Goal: Task Accomplishment & Management: Use online tool/utility

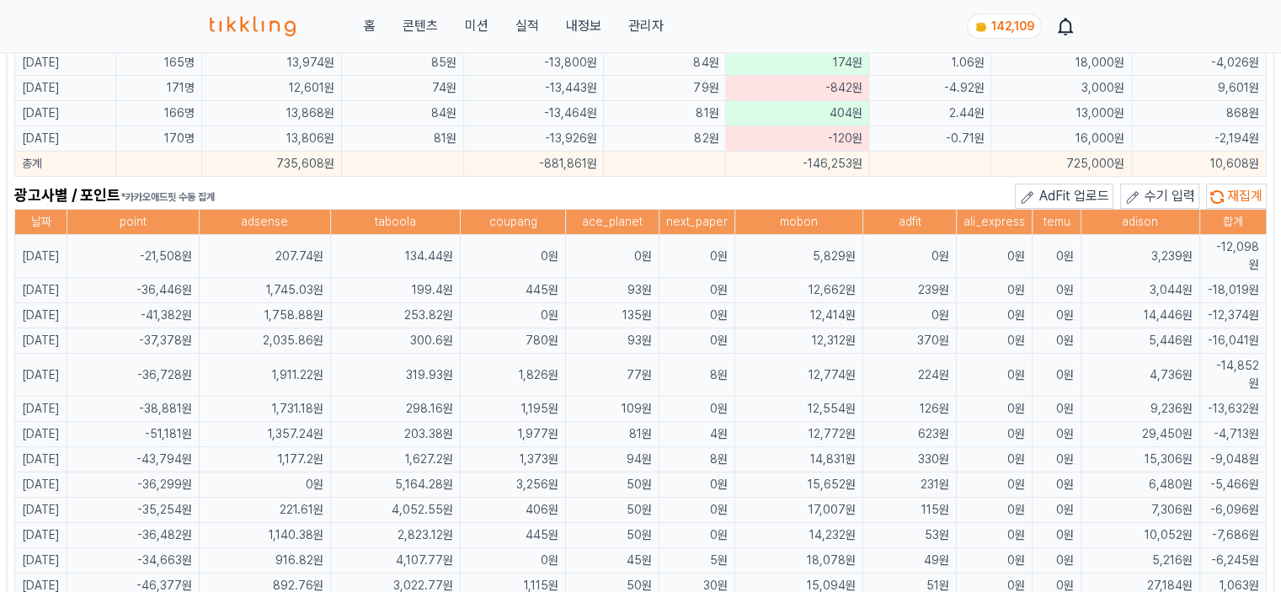
drag, startPoint x: 0, startPoint y: 0, endPoint x: 680, endPoint y: 191, distance: 705.9
click at [680, 191] on div "광고사별 / 포인트 *카카오애드핏 수동 집계 AdFit 업로드 수기 입력 재집계" at bounding box center [640, 196] width 1252 height 25
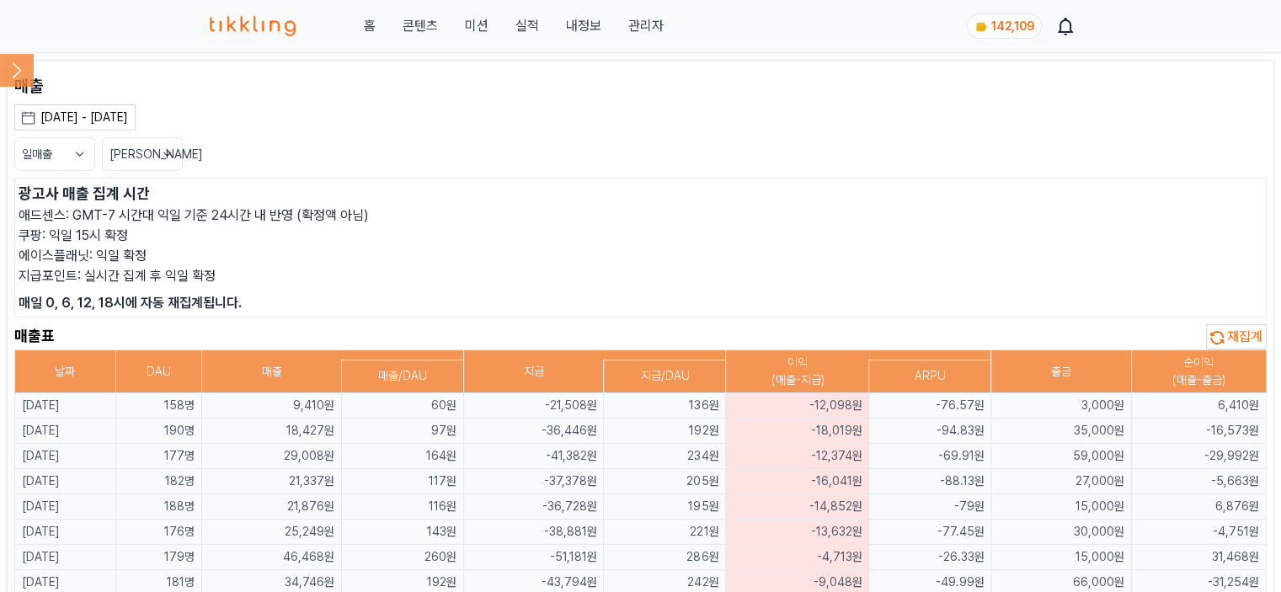
click at [14, 71] on icon at bounding box center [17, 70] width 34 height 34
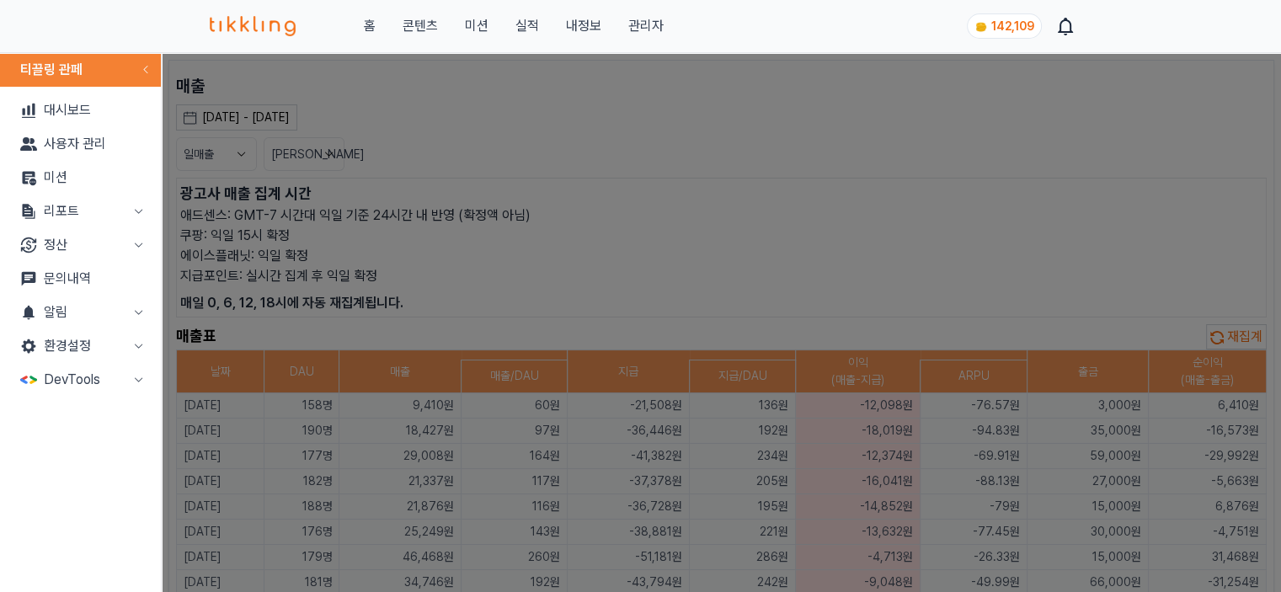
click at [113, 200] on button "리포트" at bounding box center [80, 212] width 147 height 34
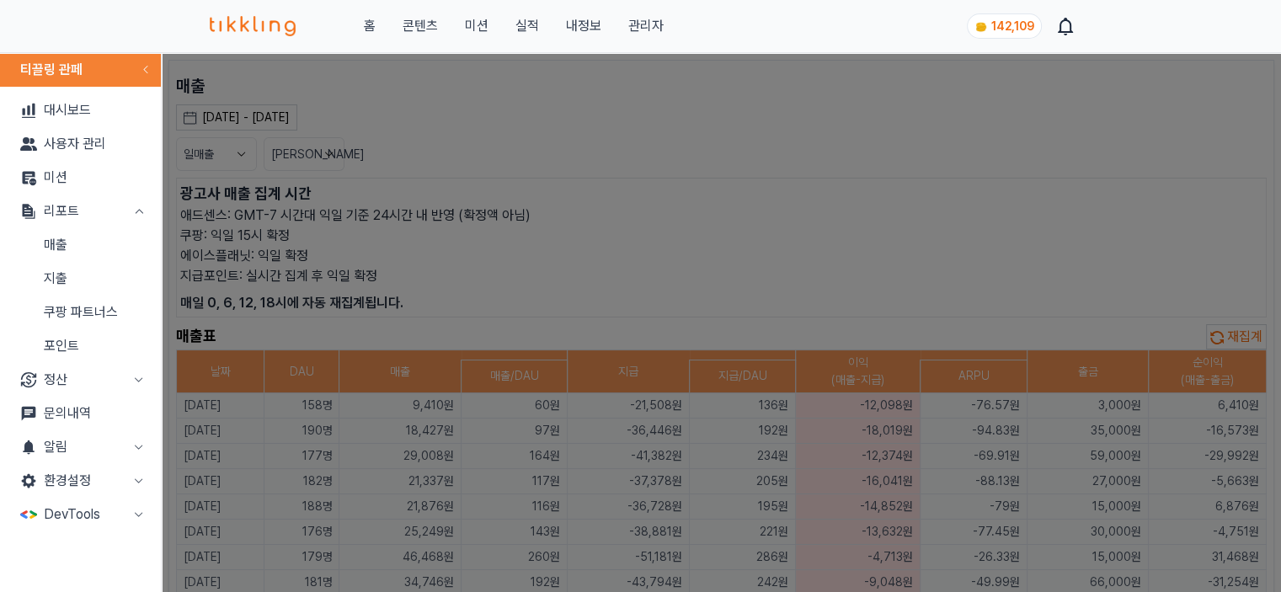
click at [111, 279] on link "지출" at bounding box center [80, 279] width 147 height 34
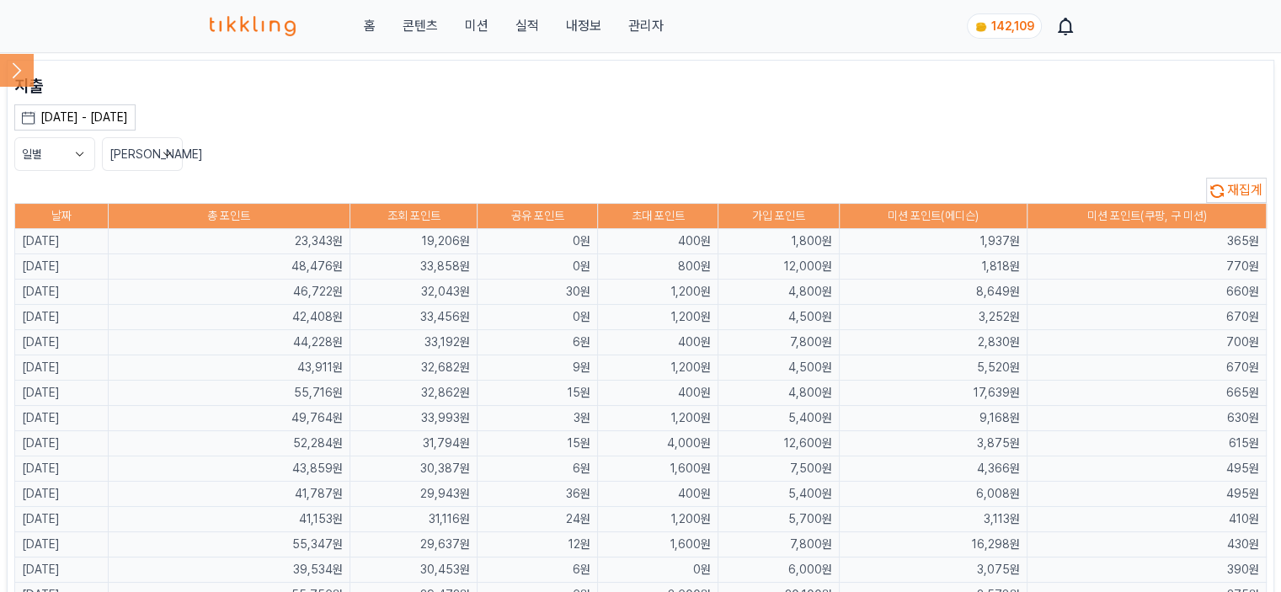
click at [1238, 188] on span "재집계" at bounding box center [1244, 190] width 35 height 16
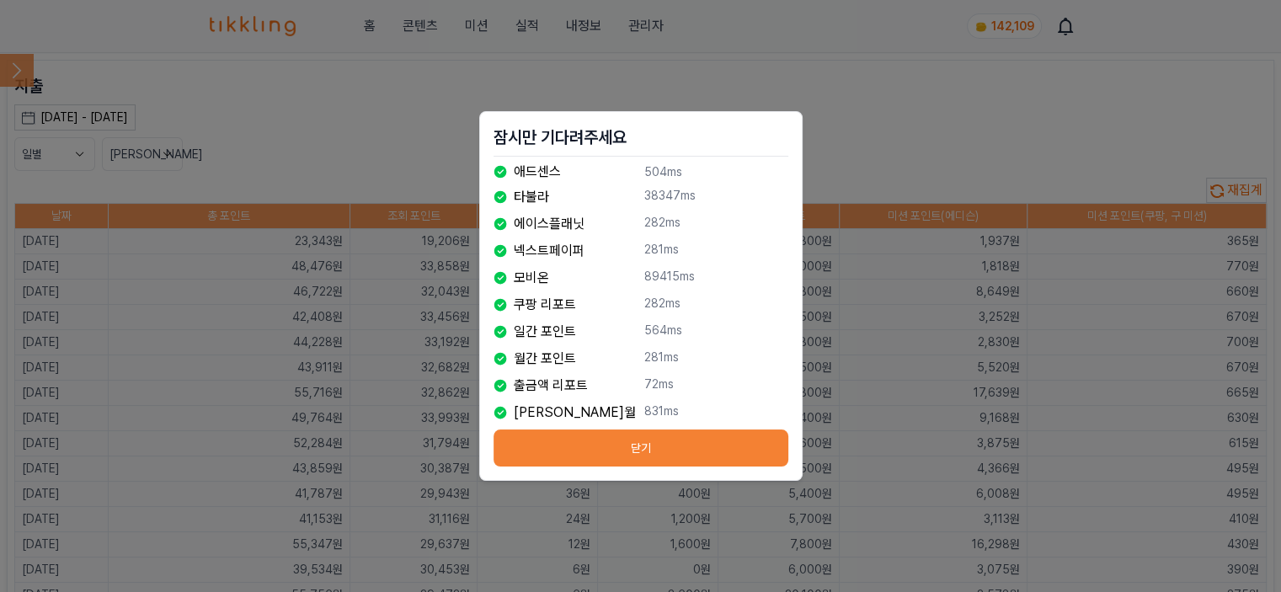
click at [645, 454] on button "닫기" at bounding box center [640, 447] width 295 height 37
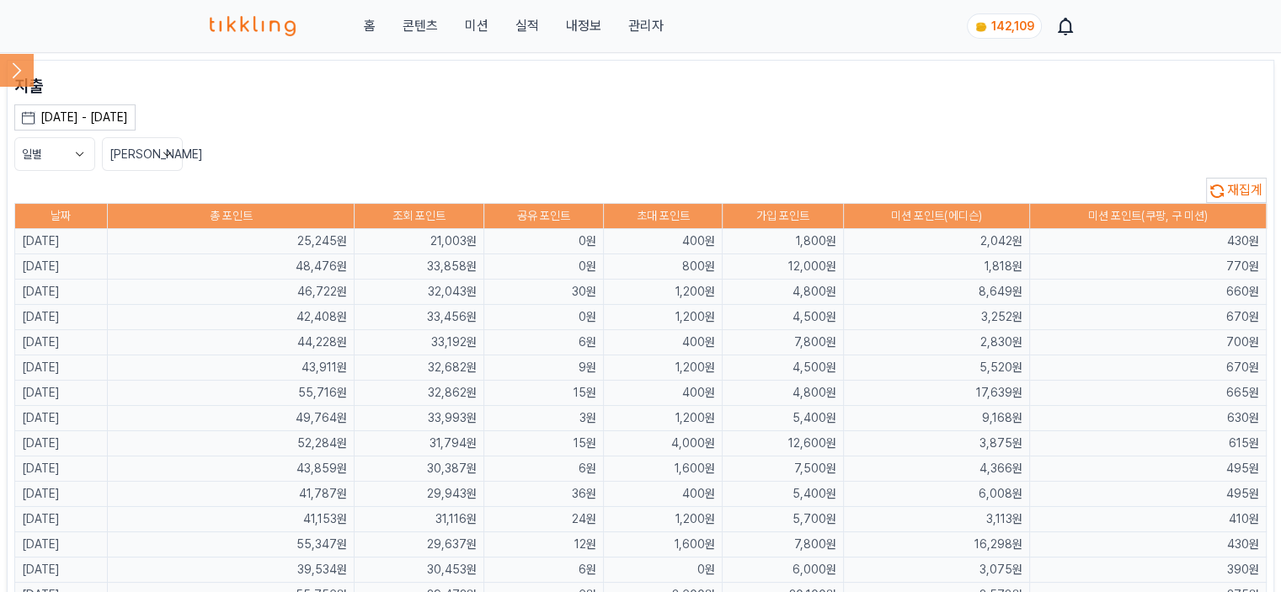
click at [28, 76] on icon at bounding box center [17, 70] width 34 height 34
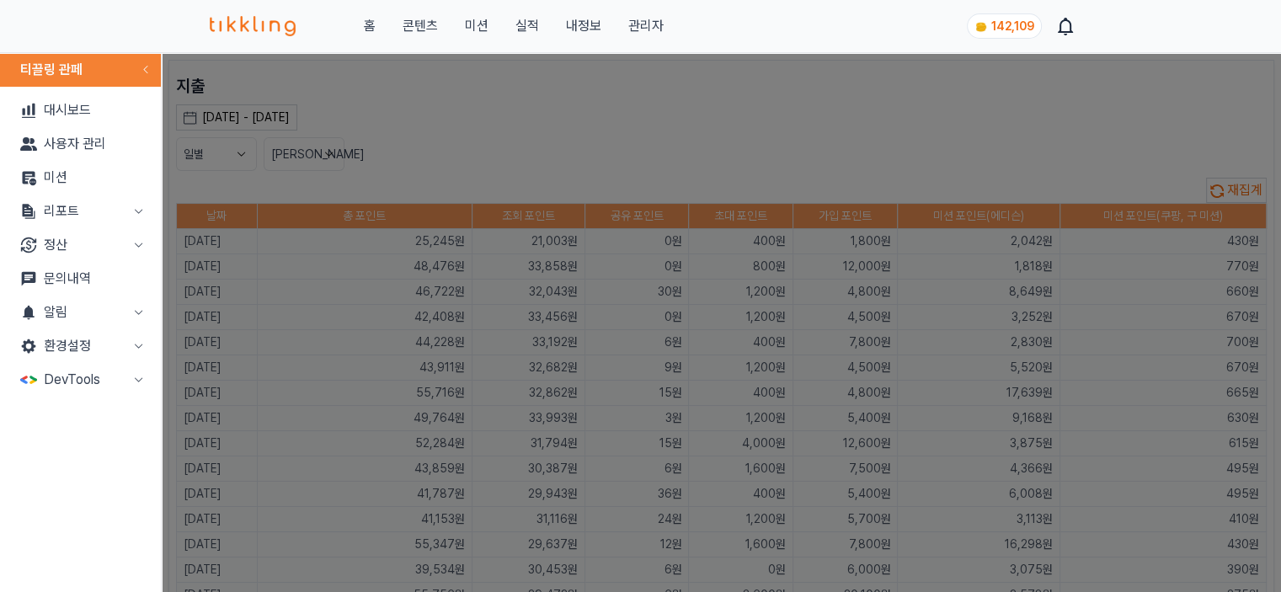
click at [90, 221] on button "리포트" at bounding box center [80, 212] width 147 height 34
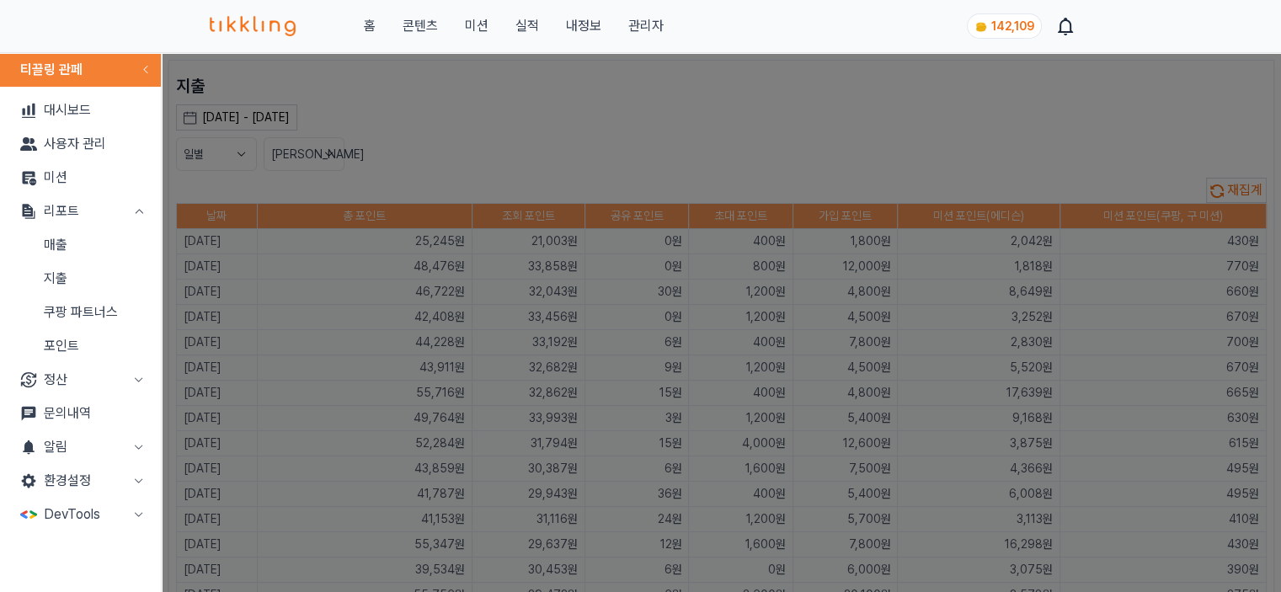
click at [104, 252] on link "매출" at bounding box center [80, 245] width 147 height 34
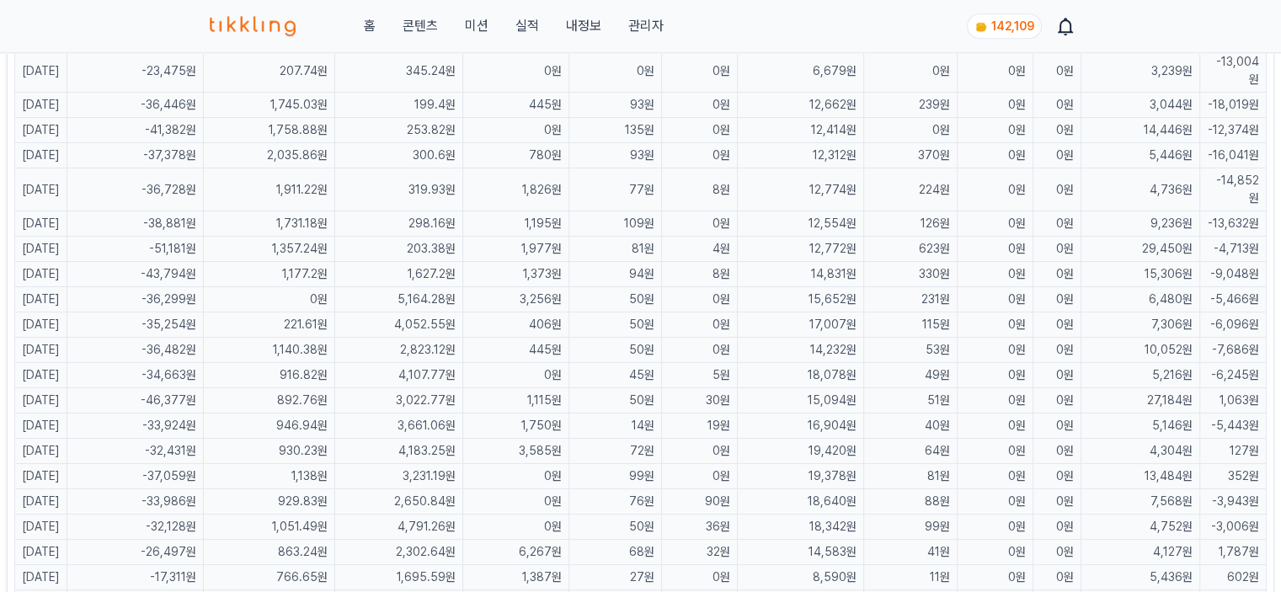
scroll to position [1095, 0]
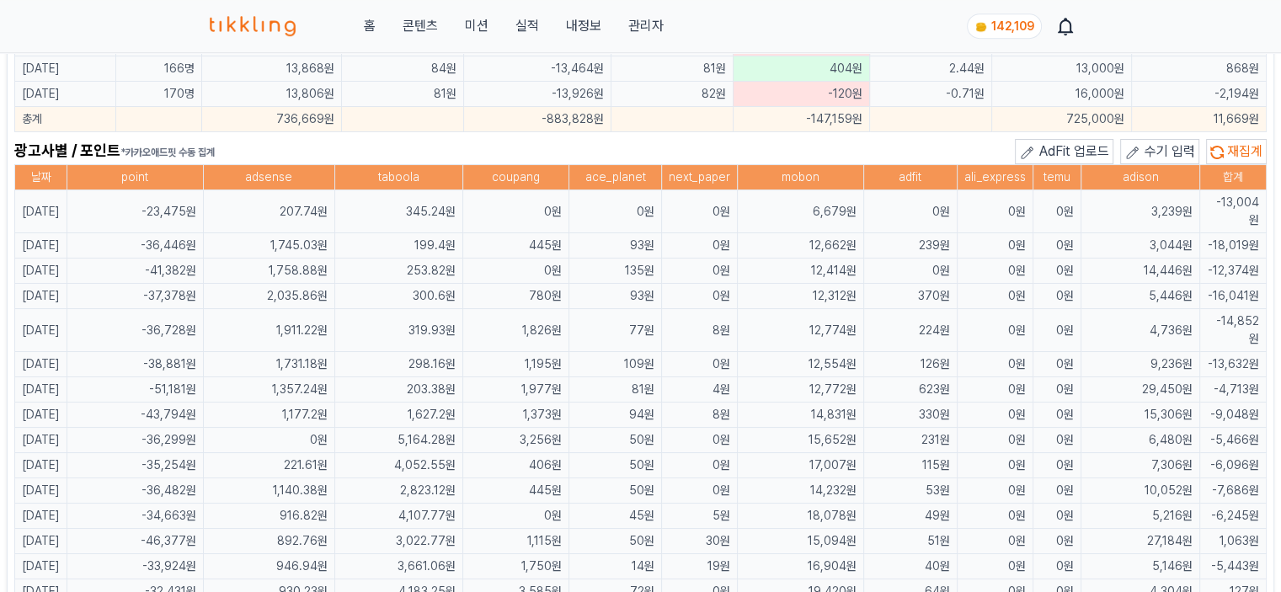
click at [1250, 145] on span "재집계" at bounding box center [1244, 151] width 35 height 16
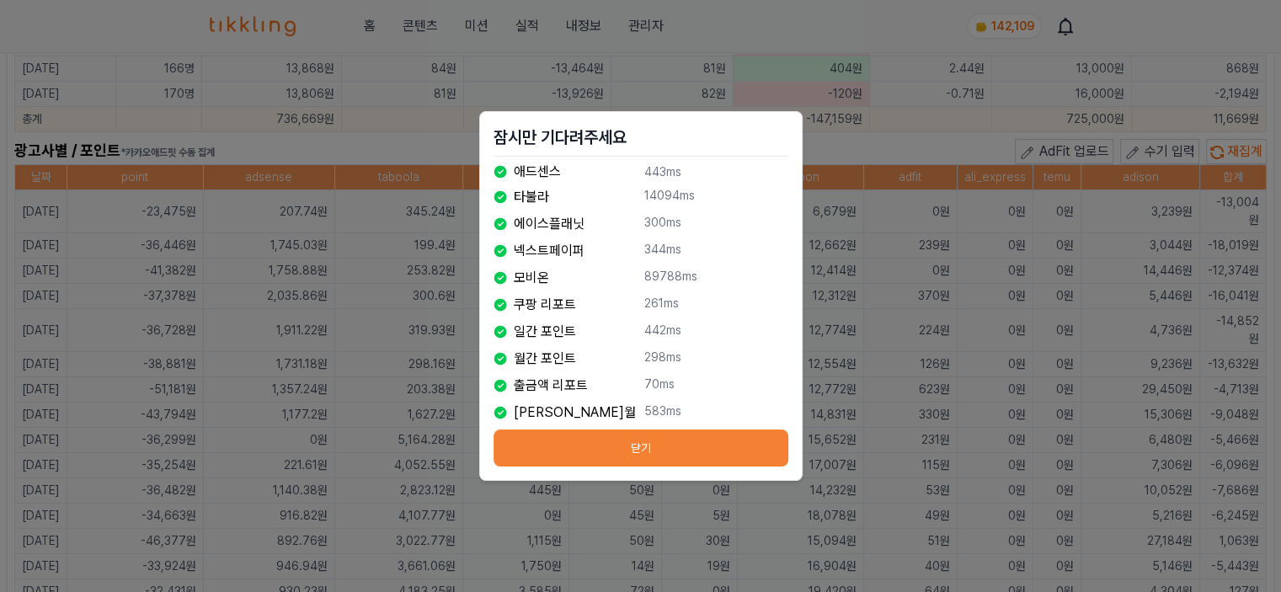
click at [629, 436] on button "닫기" at bounding box center [640, 447] width 295 height 37
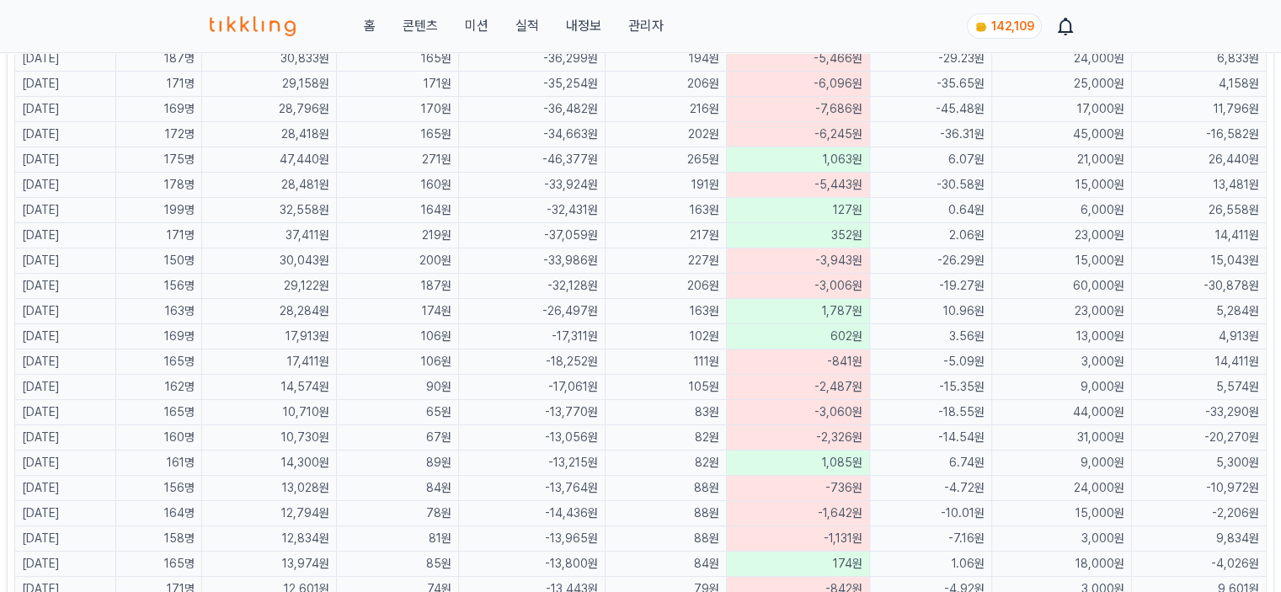
scroll to position [966, 0]
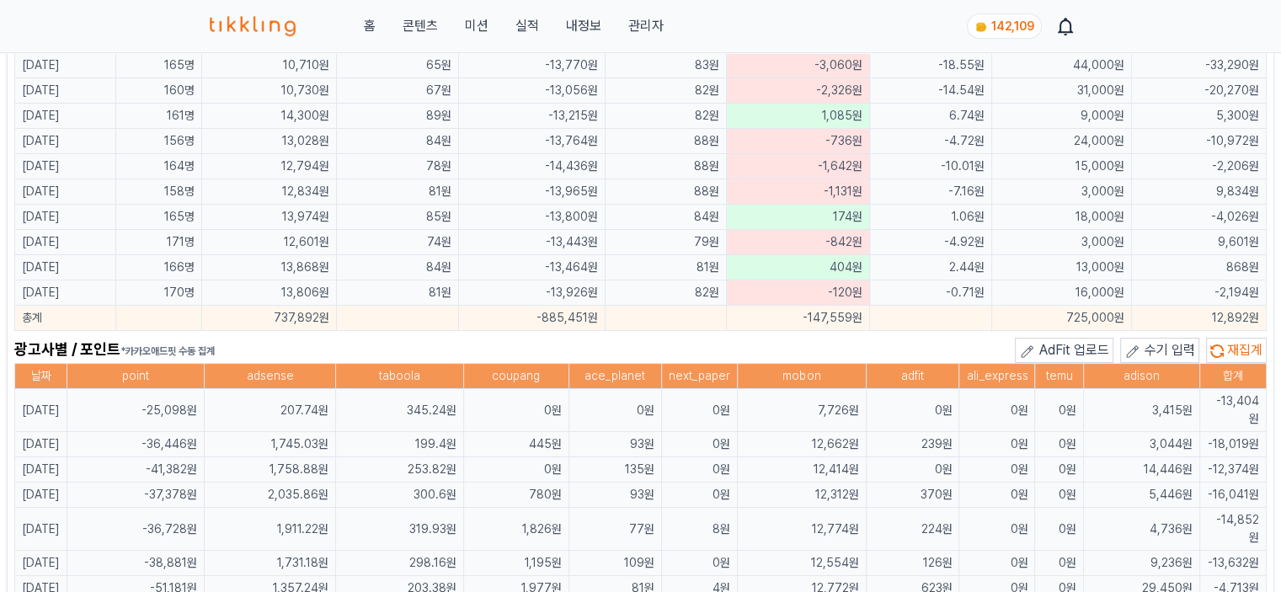
scroll to position [949, 0]
